Goal: Complete application form

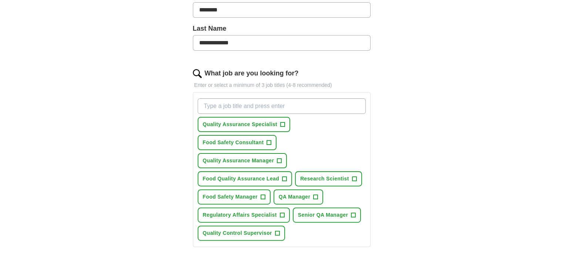
scroll to position [182, 0]
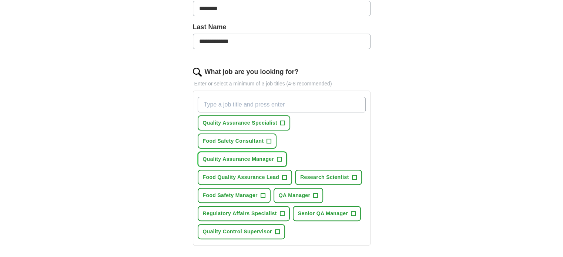
click at [279, 157] on span "+" at bounding box center [279, 160] width 4 height 6
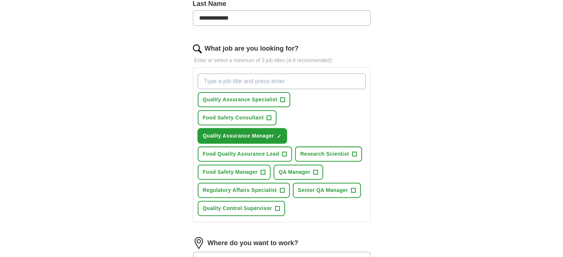
scroll to position [206, 0]
click at [314, 169] on span "+" at bounding box center [316, 172] width 4 height 6
click at [283, 188] on span "+" at bounding box center [282, 190] width 4 height 6
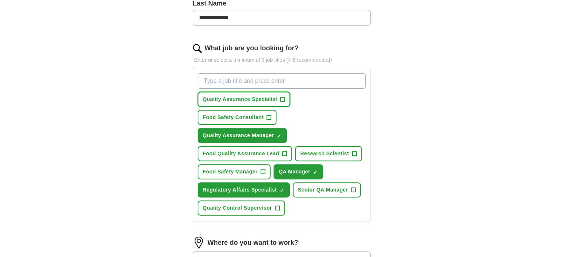
click at [282, 99] on span "+" at bounding box center [282, 100] width 4 height 6
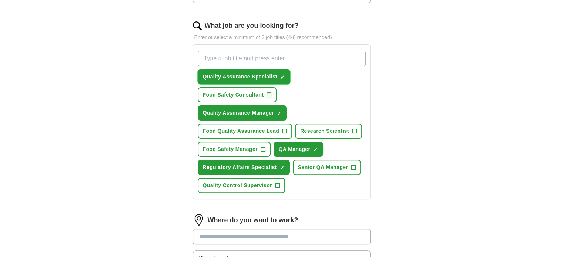
scroll to position [228, 0]
click at [287, 129] on button "Food Quality Assurance Lead +" at bounding box center [245, 131] width 95 height 15
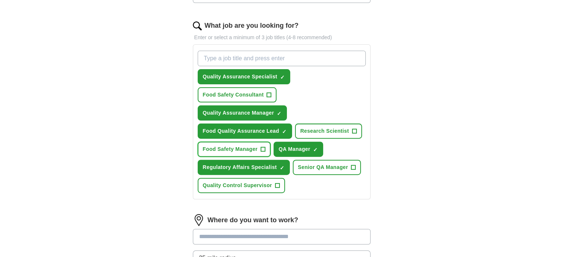
click at [261, 147] on span "+" at bounding box center [263, 150] width 4 height 6
click at [277, 183] on span "+" at bounding box center [277, 186] width 4 height 6
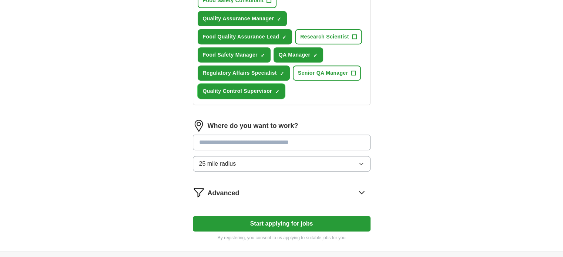
scroll to position [323, 0]
click at [250, 140] on input at bounding box center [282, 142] width 178 height 16
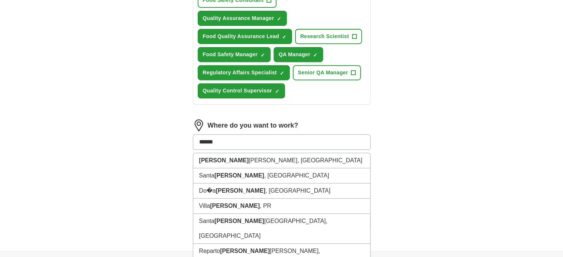
type input "*******"
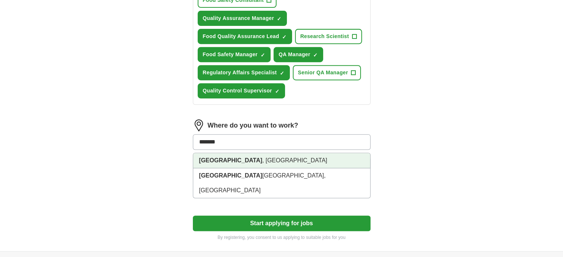
click at [233, 159] on li "[GEOGRAPHIC_DATA] , [GEOGRAPHIC_DATA]" at bounding box center [281, 160] width 177 height 15
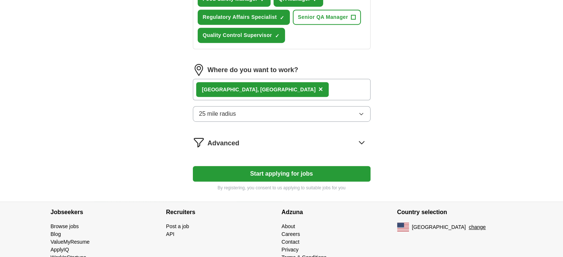
scroll to position [379, 0]
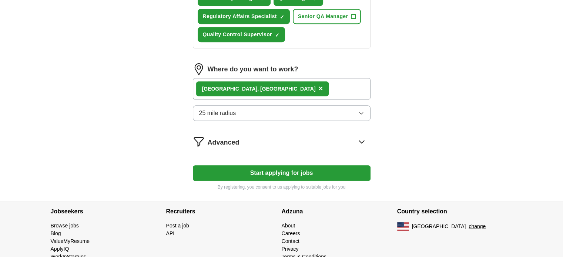
click at [363, 136] on icon at bounding box center [362, 142] width 12 height 12
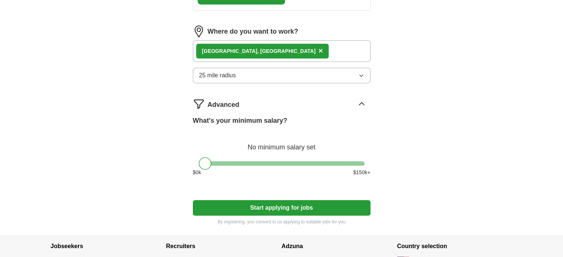
scroll to position [419, 0]
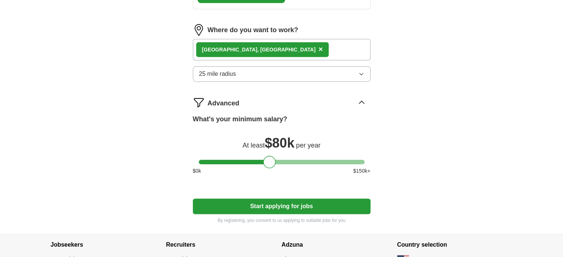
drag, startPoint x: 204, startPoint y: 160, endPoint x: 270, endPoint y: 159, distance: 65.2
click at [270, 159] on div at bounding box center [269, 162] width 13 height 13
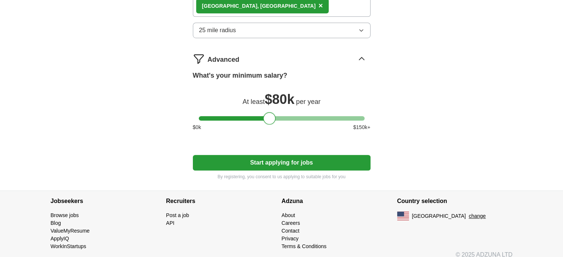
scroll to position [467, 0]
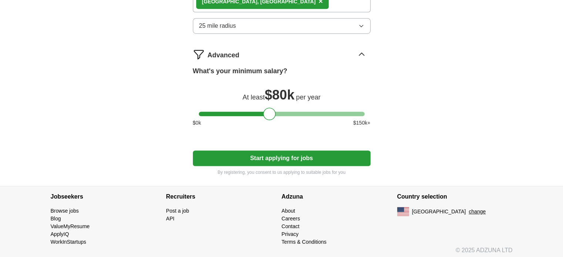
click at [264, 156] on button "Start applying for jobs" at bounding box center [282, 159] width 178 height 16
select select "**"
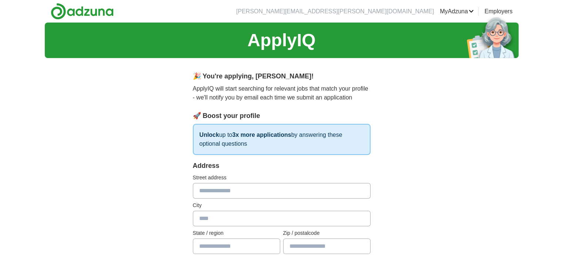
scroll to position [41, 0]
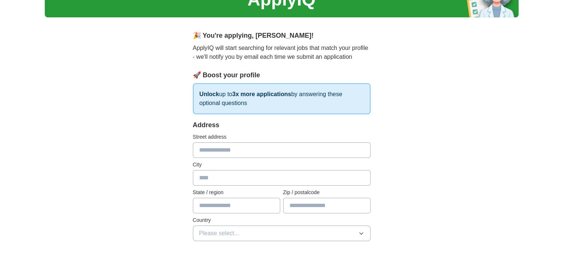
click at [225, 149] on input "text" at bounding box center [282, 151] width 178 height 16
type input "**********"
type input "*******"
type input "**********"
type input "*****"
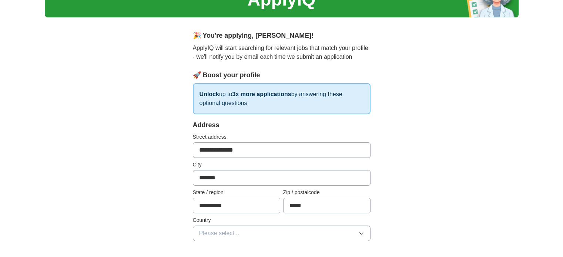
scroll to position [133, 0]
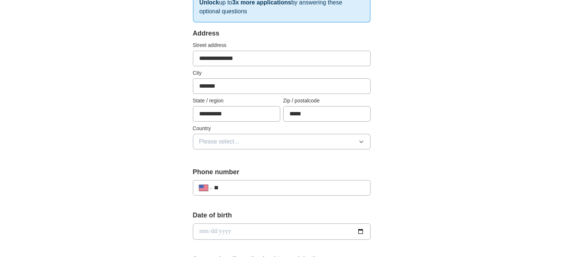
click at [308, 140] on button "Please select..." at bounding box center [282, 142] width 178 height 16
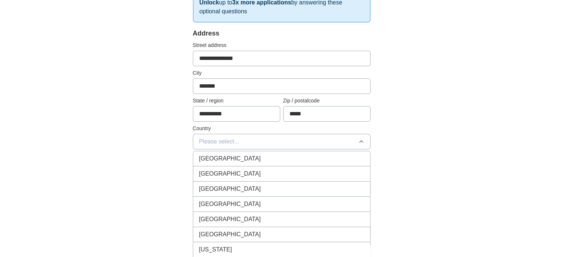
click at [228, 174] on span "[GEOGRAPHIC_DATA]" at bounding box center [230, 174] width 62 height 9
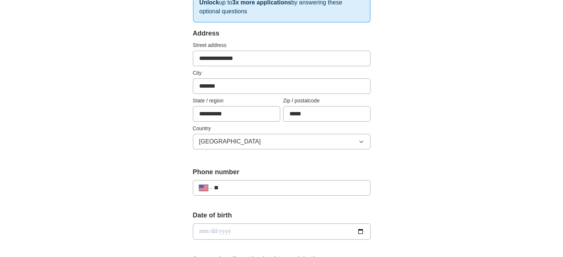
click at [240, 194] on div "**********" at bounding box center [282, 188] width 178 height 16
click at [242, 187] on input "**" at bounding box center [289, 188] width 150 height 9
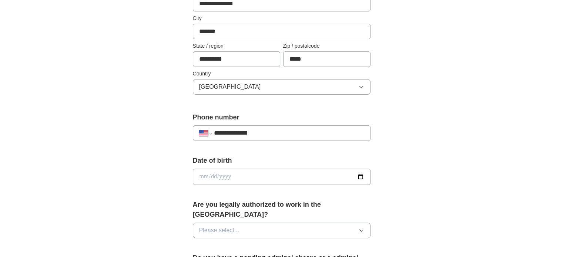
scroll to position [188, 0]
type input "**********"
click at [249, 180] on input "date" at bounding box center [282, 177] width 178 height 16
type input "**********"
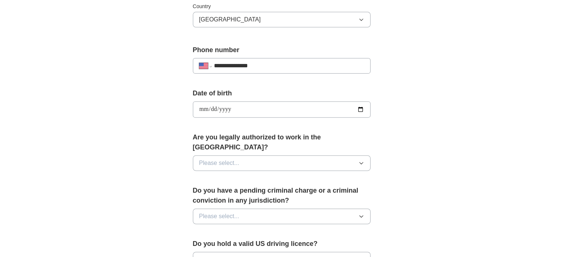
scroll to position [255, 0]
click at [283, 156] on button "Please select..." at bounding box center [282, 164] width 178 height 16
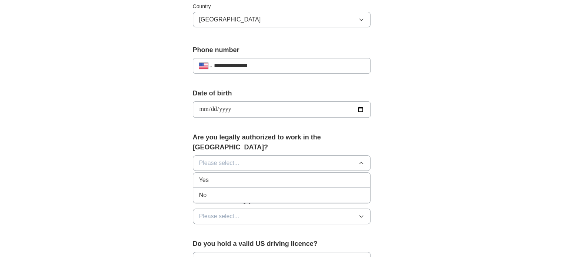
click at [237, 176] on div "Yes" at bounding box center [281, 180] width 165 height 9
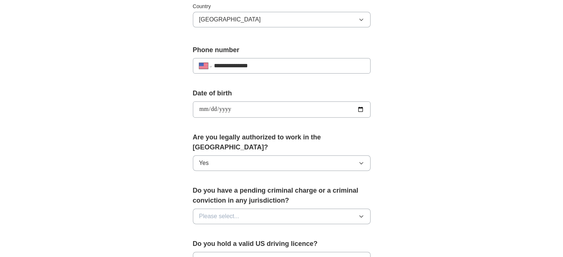
scroll to position [283, 0]
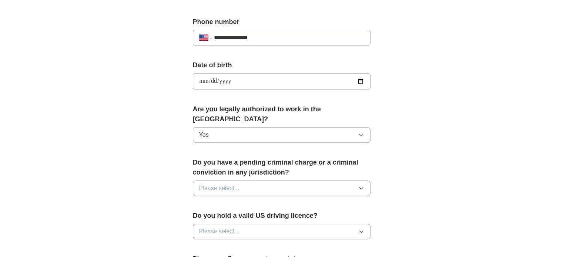
click at [305, 181] on button "Please select..." at bounding box center [282, 189] width 178 height 16
click at [258, 216] on div "No" at bounding box center [281, 220] width 165 height 9
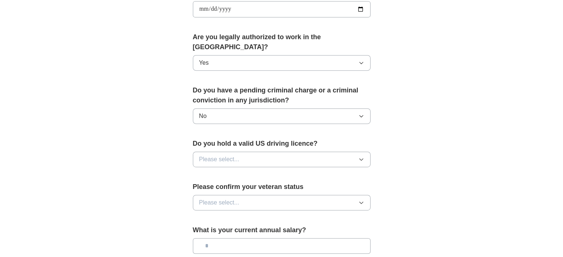
scroll to position [356, 0]
click at [279, 151] on button "Please select..." at bounding box center [282, 159] width 178 height 16
click at [249, 172] on div "Yes" at bounding box center [281, 176] width 165 height 9
click at [259, 195] on button "Please select..." at bounding box center [282, 203] width 178 height 16
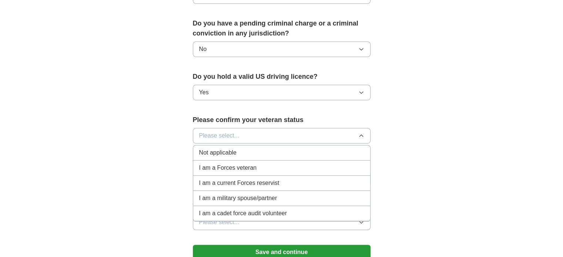
scroll to position [423, 0]
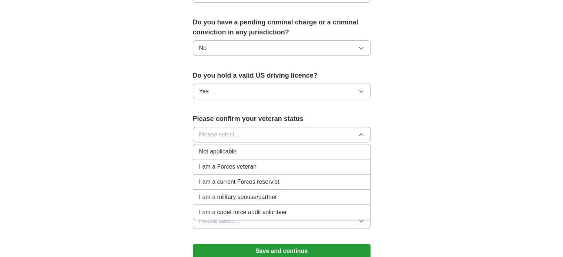
click at [273, 147] on div "Not applicable" at bounding box center [281, 151] width 165 height 9
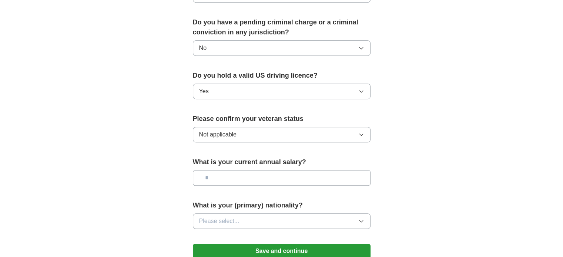
click at [272, 170] on input "text" at bounding box center [282, 178] width 178 height 16
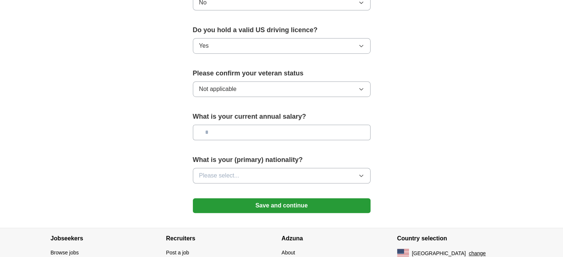
scroll to position [470, 0]
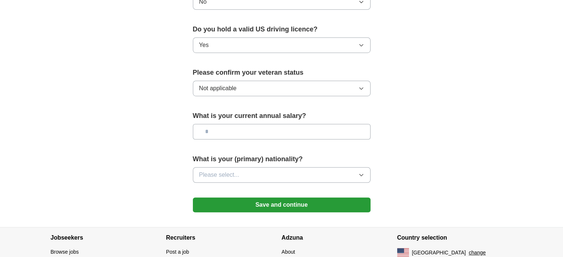
click at [291, 167] on button "Please select..." at bounding box center [282, 175] width 178 height 16
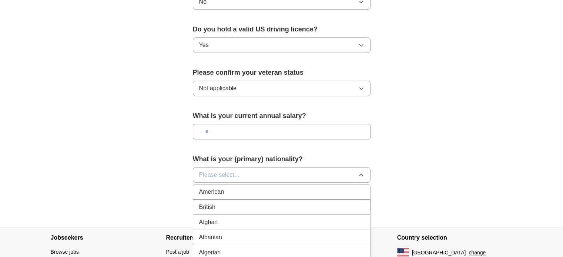
scroll to position [516, 0]
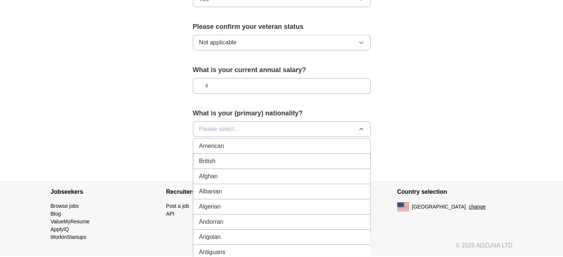
click at [292, 142] on div "American" at bounding box center [281, 146] width 165 height 9
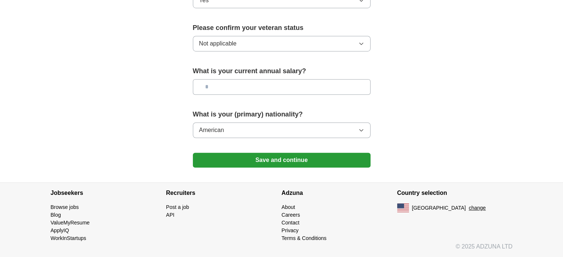
scroll to position [502, 0]
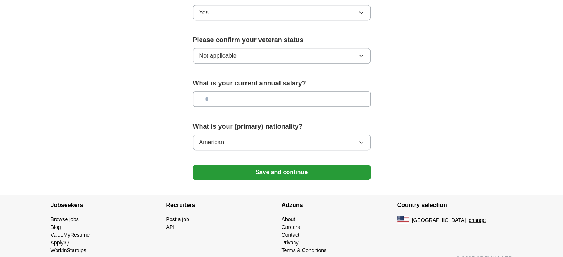
click at [287, 165] on button "Save and continue" at bounding box center [282, 172] width 178 height 15
